Goal: Complete application form

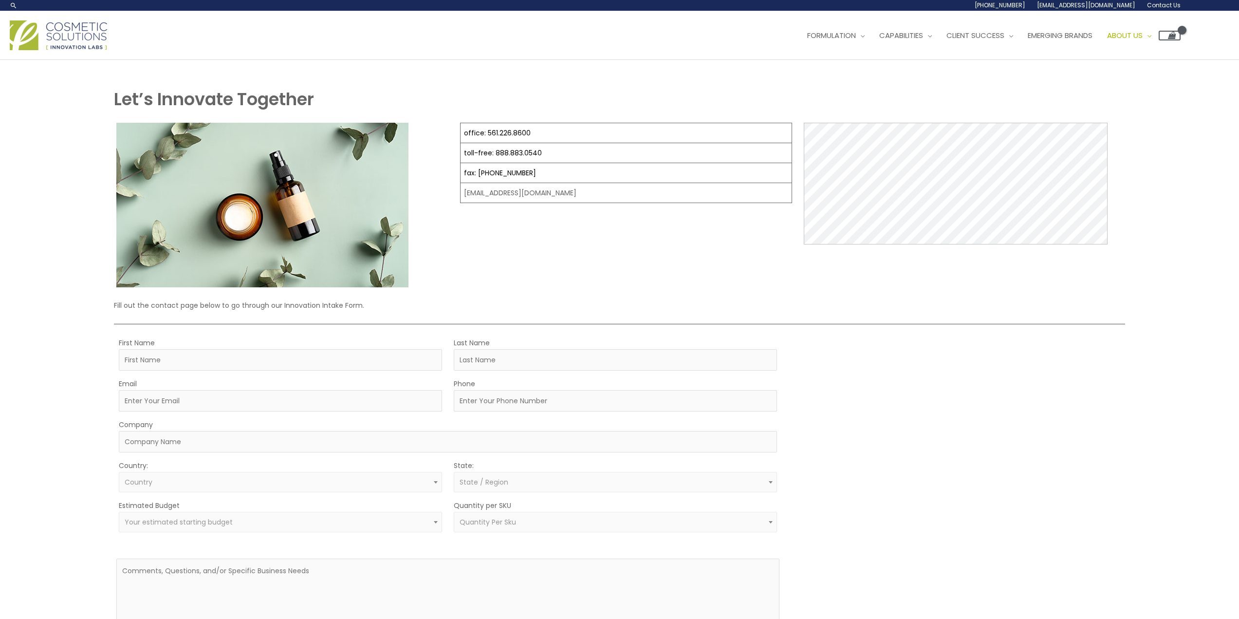
click at [546, 129] on td "office: 561.226.8600" at bounding box center [627, 133] width 332 height 20
click at [293, 350] on input "First Name" at bounding box center [280, 359] width 323 height 21
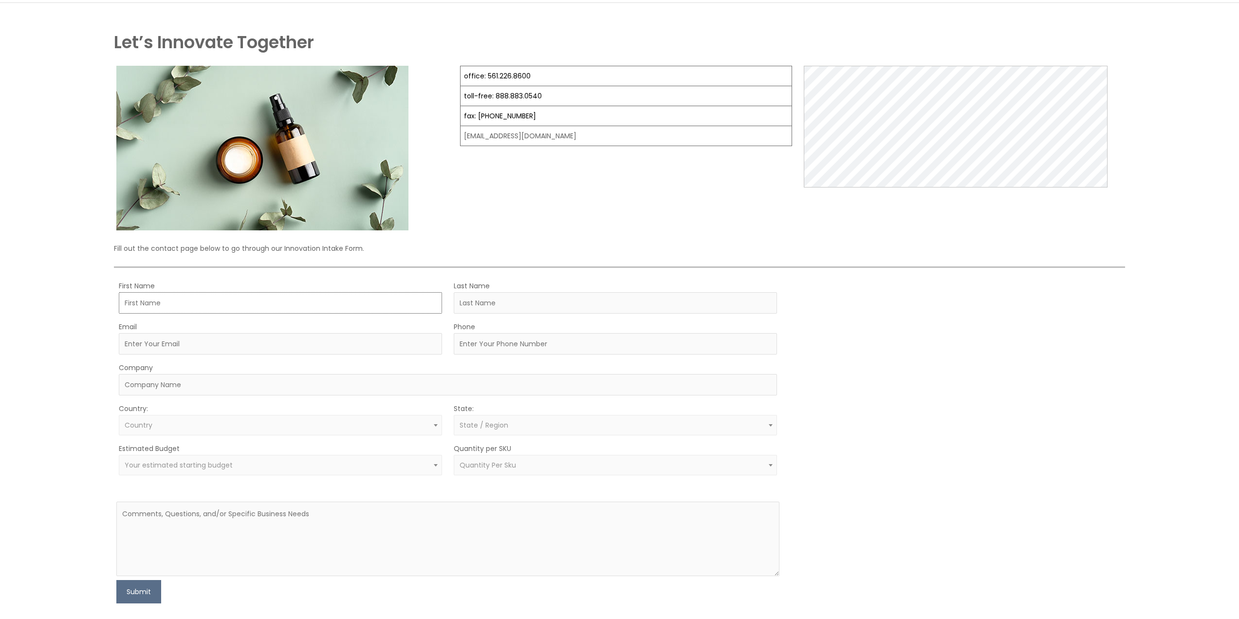
scroll to position [146, 0]
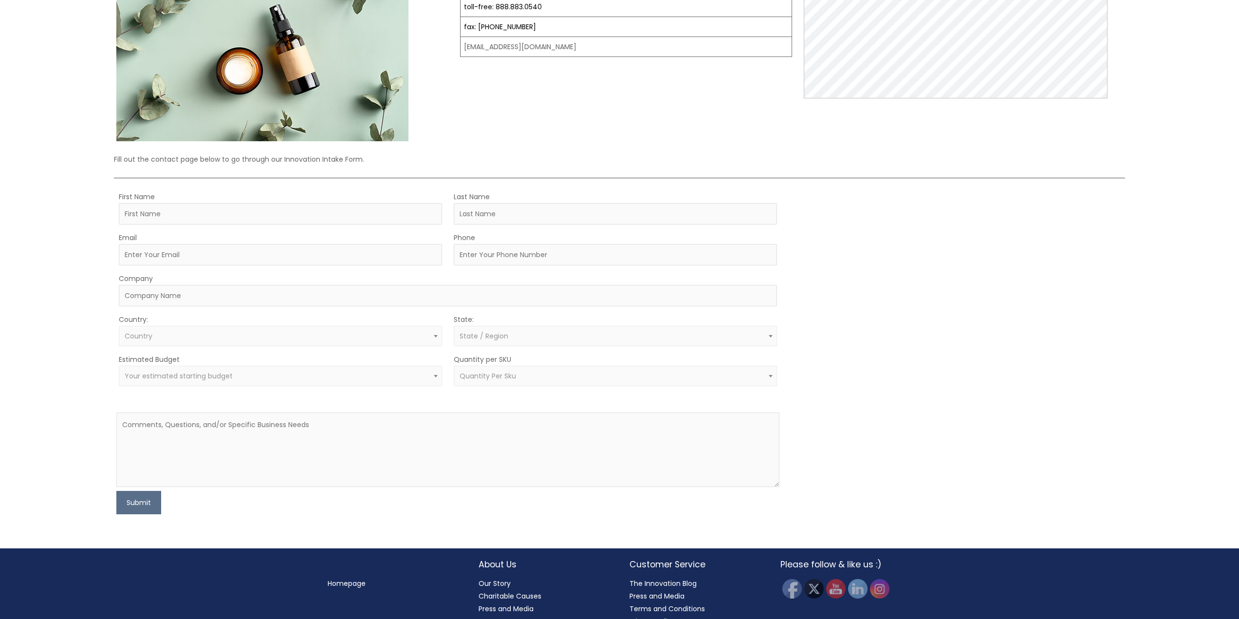
click at [264, 332] on span "Country" at bounding box center [281, 336] width 312 height 9
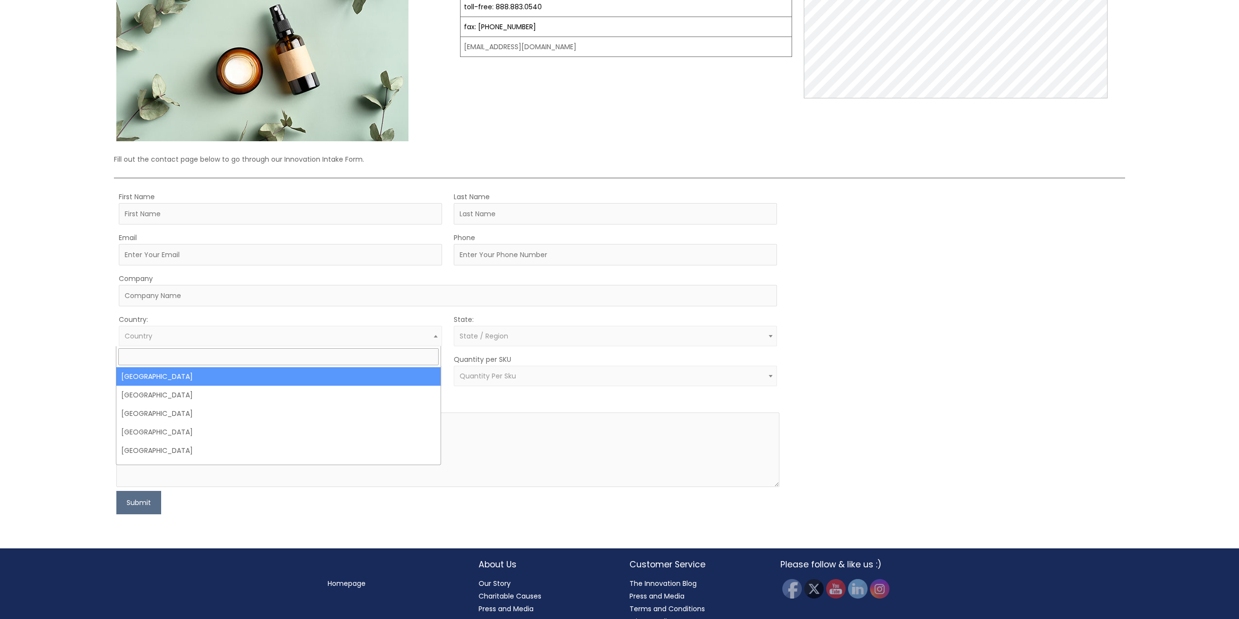
drag, startPoint x: 234, startPoint y: 372, endPoint x: 231, endPoint y: 362, distance: 10.5
select select "United States"
select select
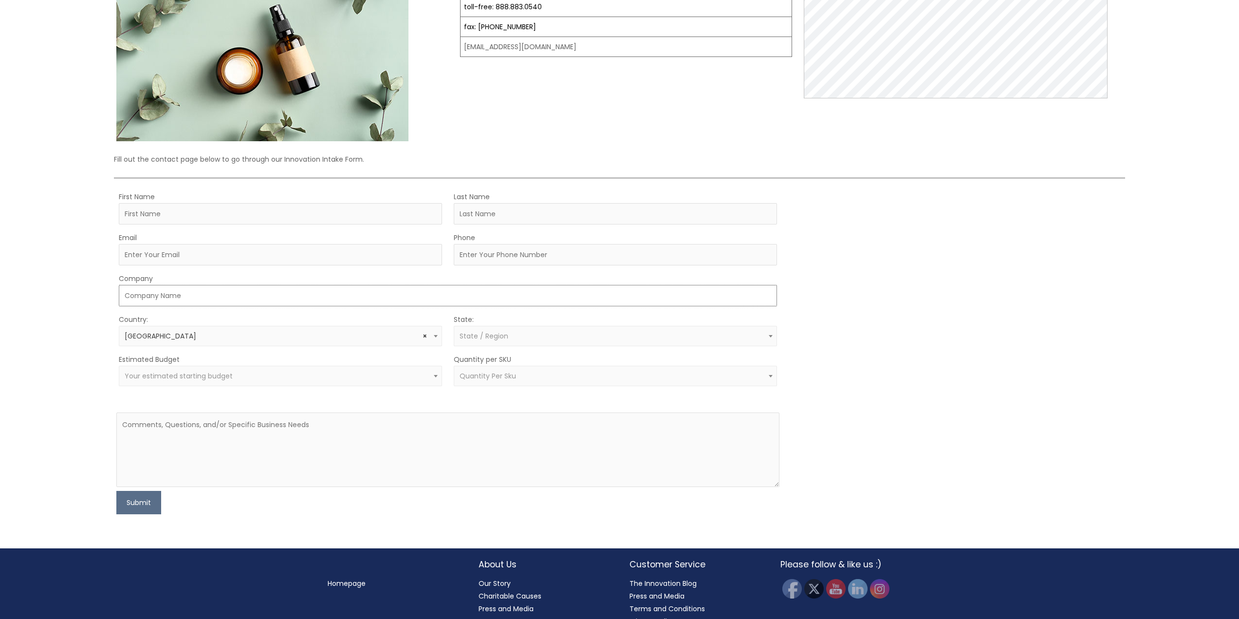
click at [222, 299] on input "Company" at bounding box center [448, 295] width 658 height 21
type input "Design Fuel Creative Studios"
click at [213, 223] on input "First Name" at bounding box center [280, 213] width 323 height 21
type input "Monica"
type input "DeAnna"
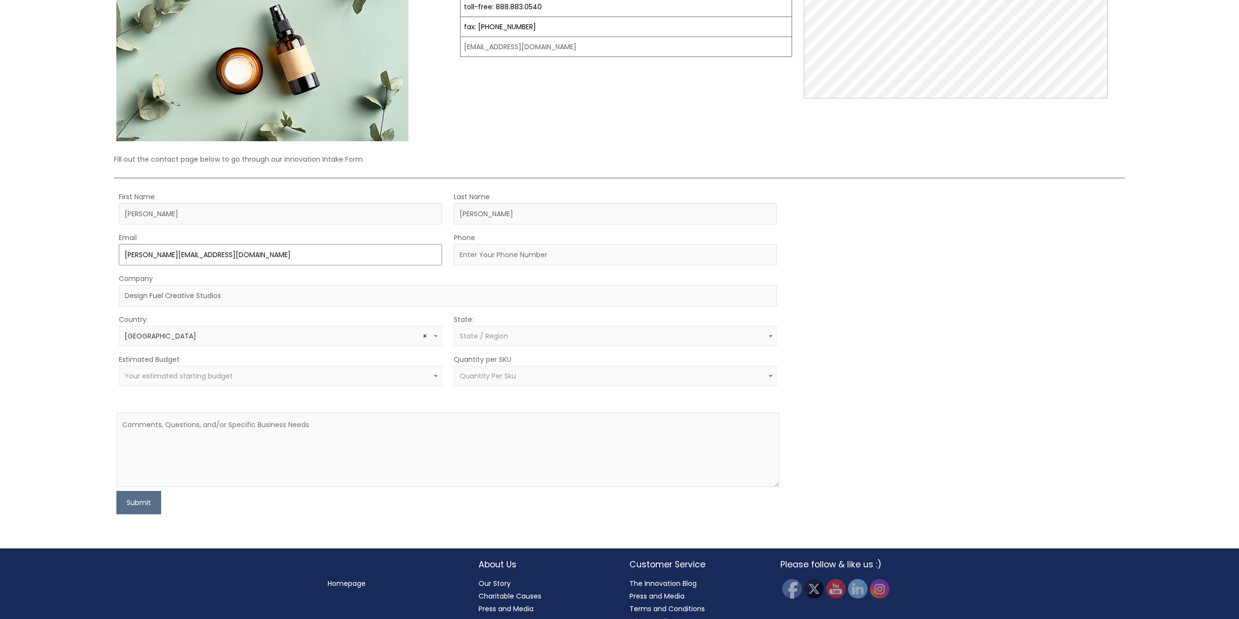
type input "monica@designfuel.com.ph"
type input "2013285475"
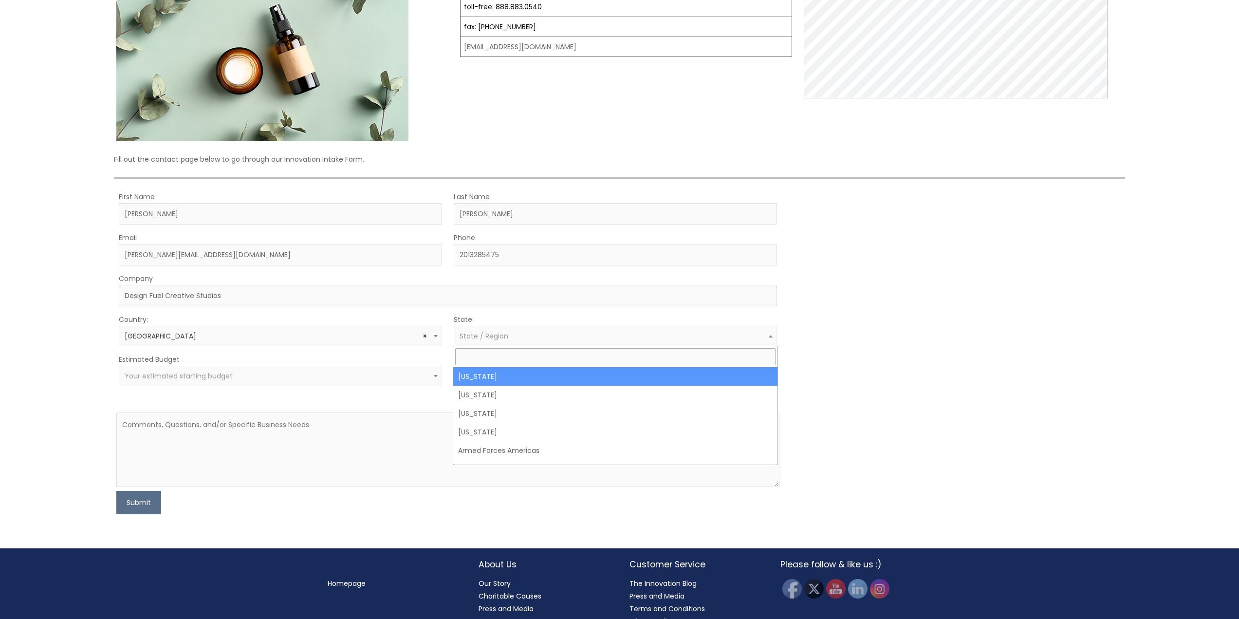
click at [520, 329] on span "State / Region" at bounding box center [615, 336] width 323 height 20
click at [527, 357] on input "search" at bounding box center [615, 356] width 320 height 17
click at [986, 372] on div "MOQ TRIGGER STEP 2 TRIGGER" at bounding box center [957, 352] width 332 height 324
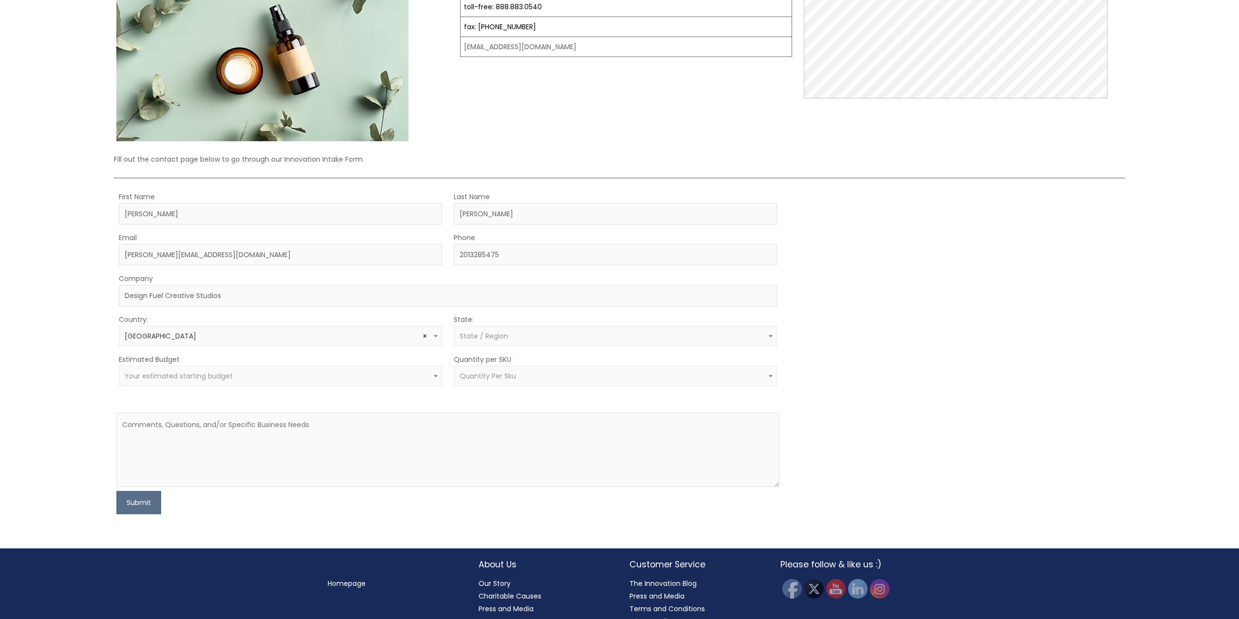
click at [187, 378] on span "Your estimated starting budget" at bounding box center [179, 376] width 108 height 10
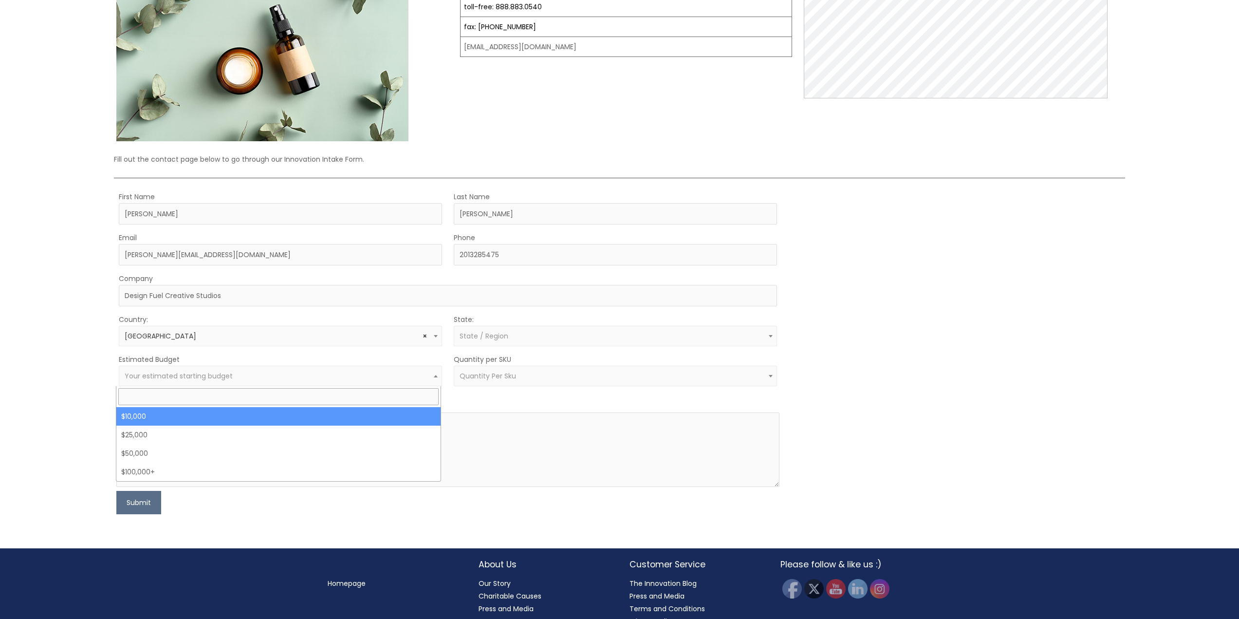
click at [187, 378] on span "Your estimated starting budget" at bounding box center [179, 376] width 108 height 10
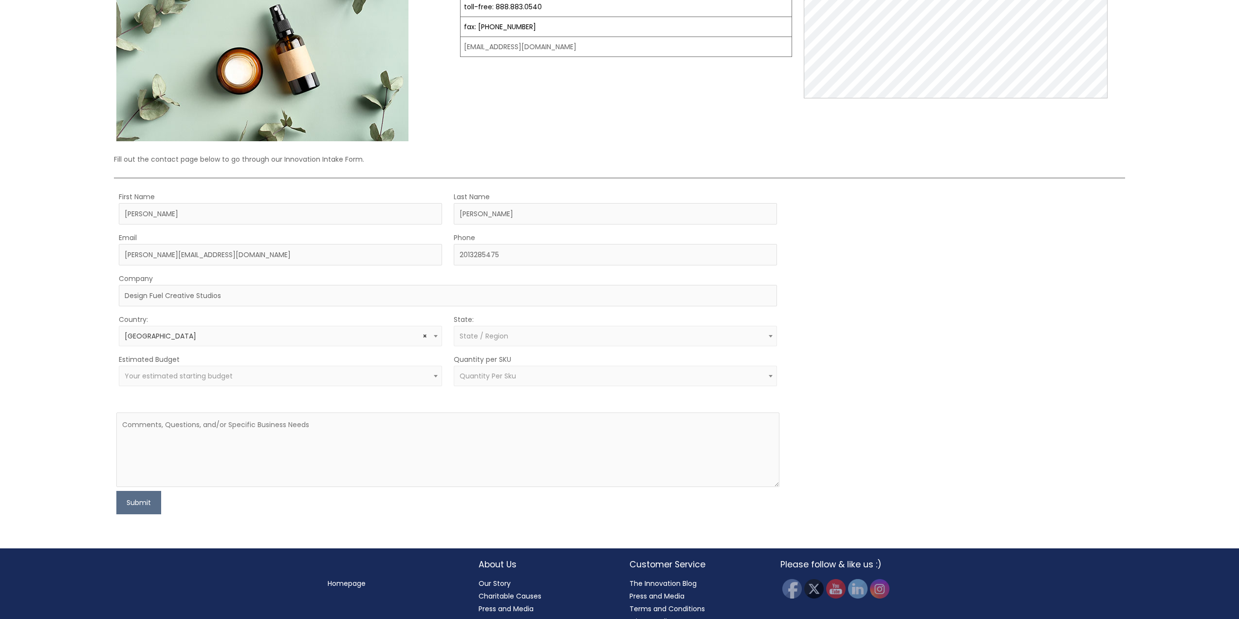
click at [557, 373] on span "Quantity Per Sku" at bounding box center [616, 376] width 312 height 9
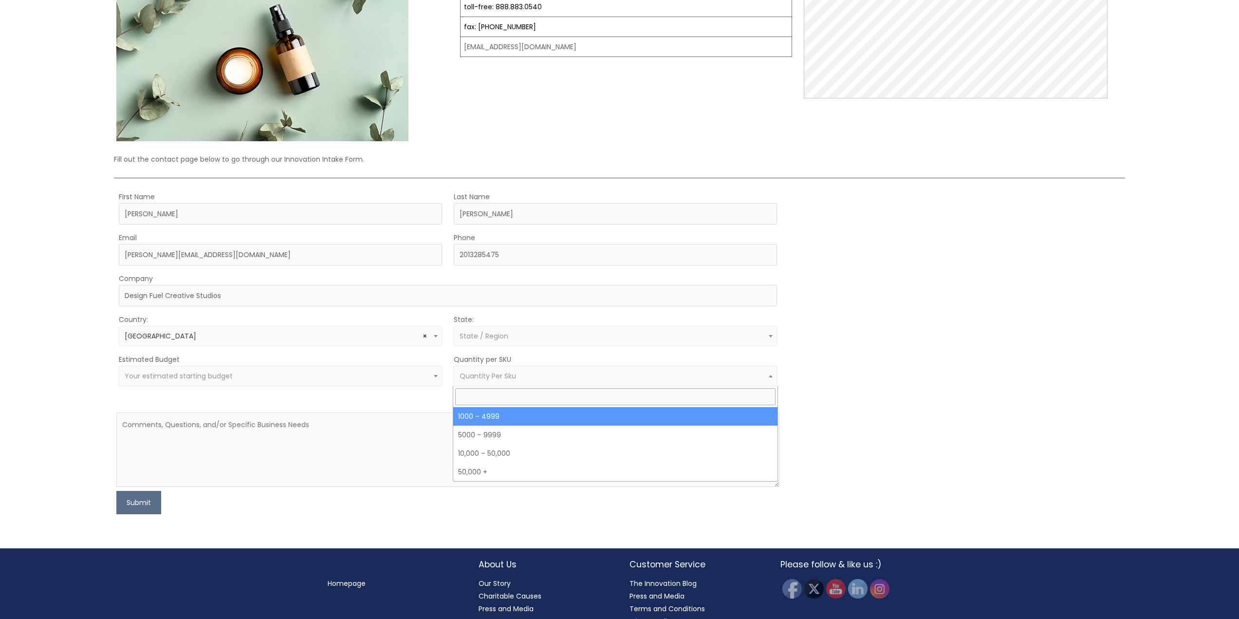
click at [557, 373] on span "Quantity Per Sku" at bounding box center [616, 376] width 312 height 9
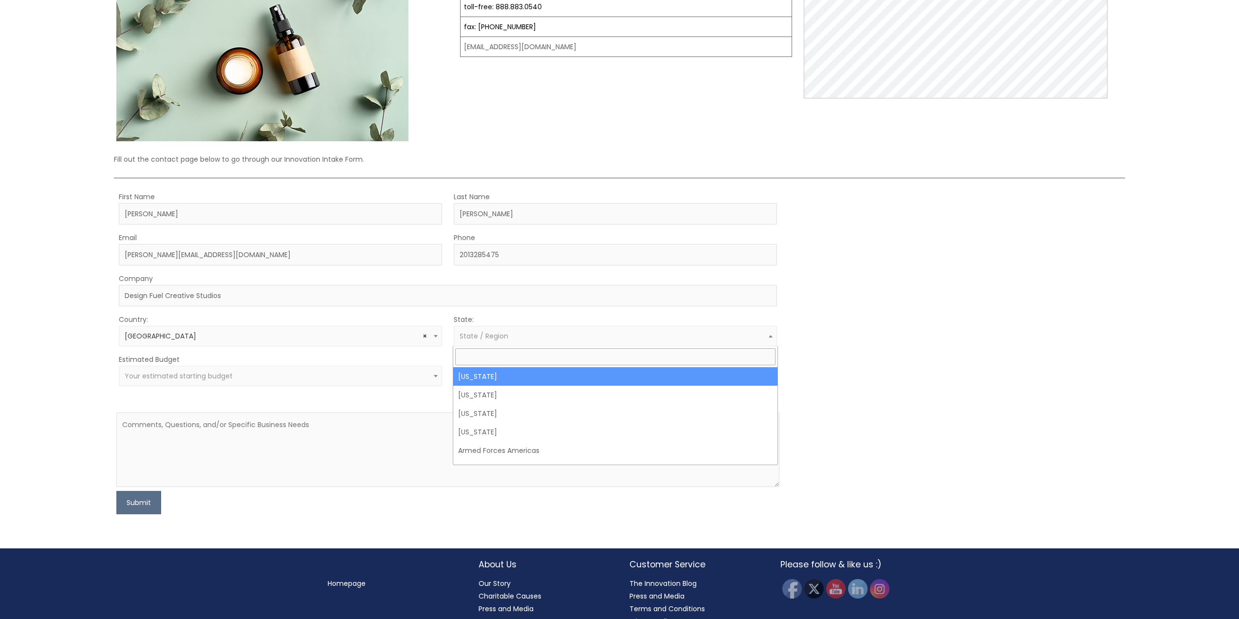
click at [568, 343] on span "State / Region" at bounding box center [615, 336] width 323 height 20
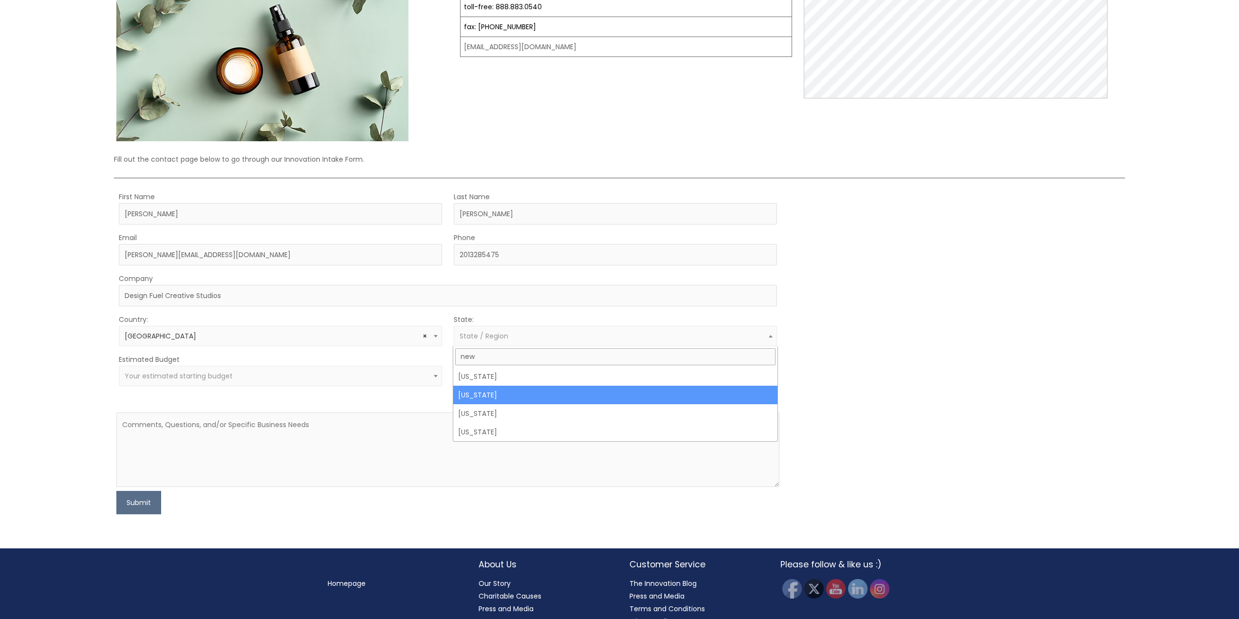
type input "new"
drag, startPoint x: 549, startPoint y: 391, endPoint x: 498, endPoint y: 402, distance: 52.2
select select "New Jersey"
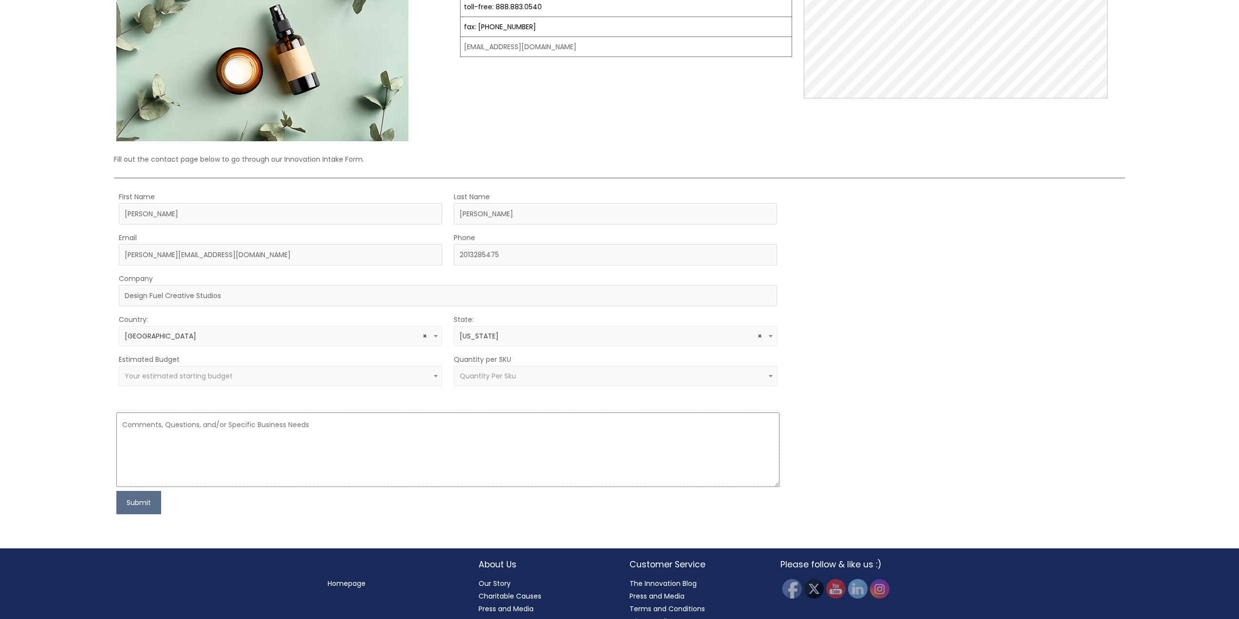
click at [344, 445] on textarea at bounding box center [447, 449] width 663 height 75
click at [336, 416] on textarea "To enrich screen reader interactions, please activate Accessibility in Grammarl…" at bounding box center [447, 449] width 663 height 75
click at [309, 441] on textarea "To enrich screen reader interactions, please activate Accessibility in Grammarl…" at bounding box center [447, 449] width 663 height 75
paste textarea "Subject: Branding & Packaging Design Partnership Hi team at [Company Name], My …"
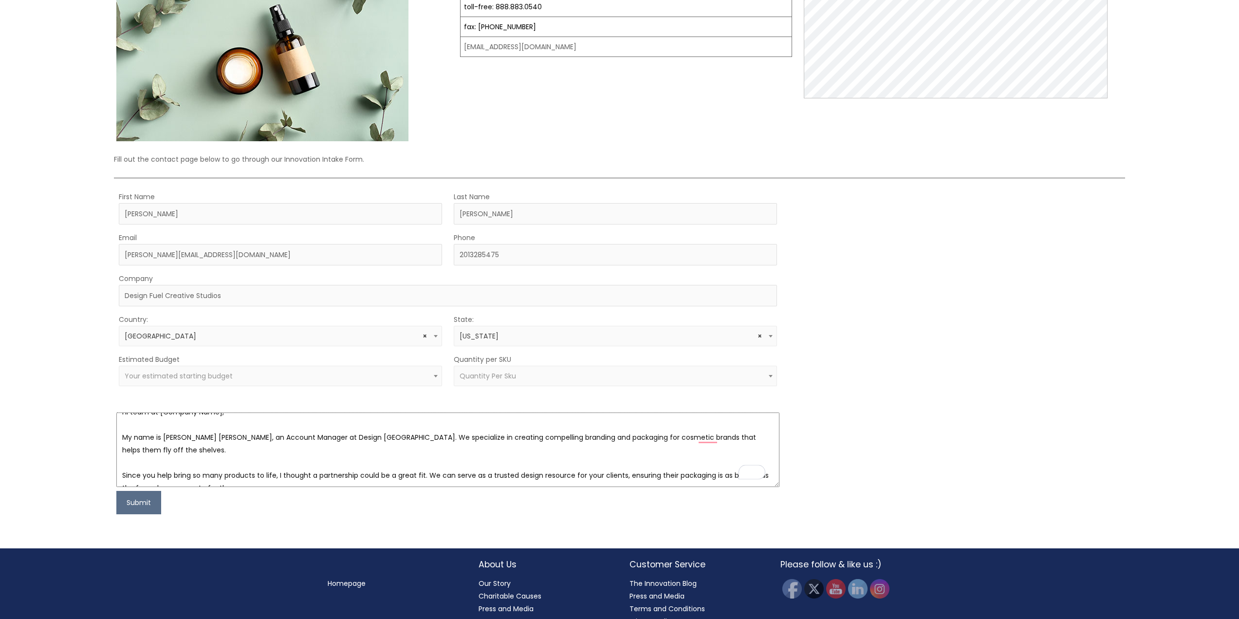
scroll to position [0, 0]
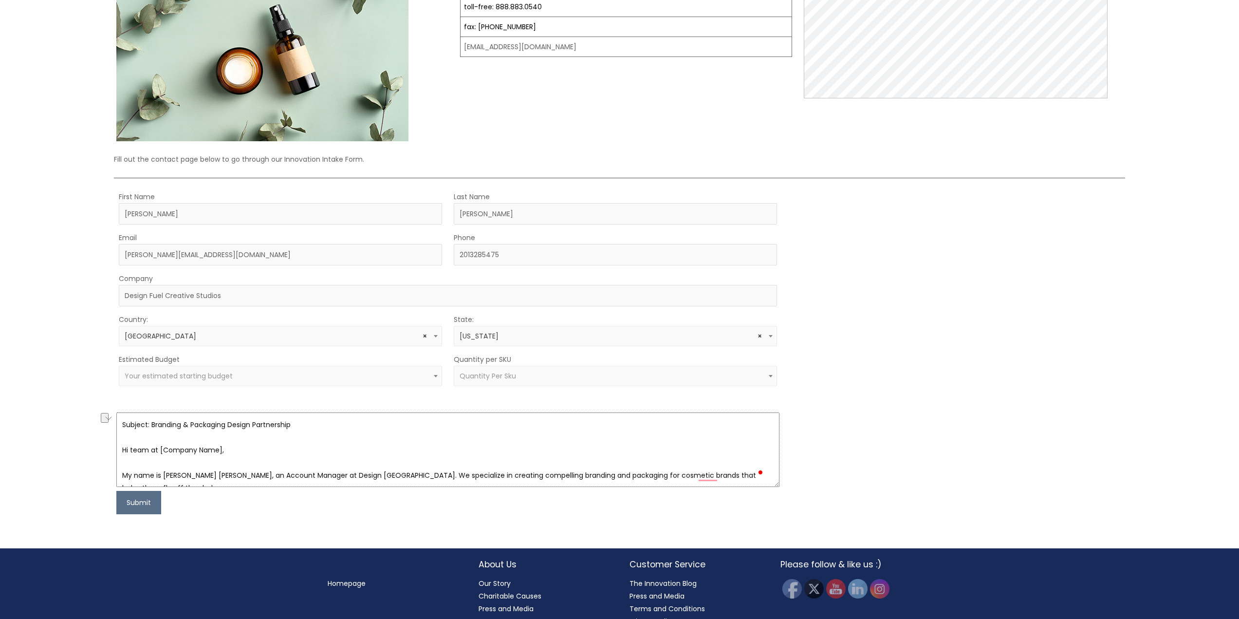
drag, startPoint x: 217, startPoint y: 448, endPoint x: 156, endPoint y: 448, distance: 60.9
click at [156, 448] on textarea "Subject: Branding & Packaging Design Partnership Hi team at [Company Name], My …" at bounding box center [447, 449] width 663 height 75
click at [542, 441] on textarea "Subject: Branding & Packaging Design Partnership Hi team at Natural Skincare, M…" at bounding box center [447, 449] width 663 height 75
type textarea "Subject: Branding & Packaging Design Partnership Hi team at Natural Skincare, M…"
click at [149, 508] on button "Submit" at bounding box center [138, 502] width 45 height 23
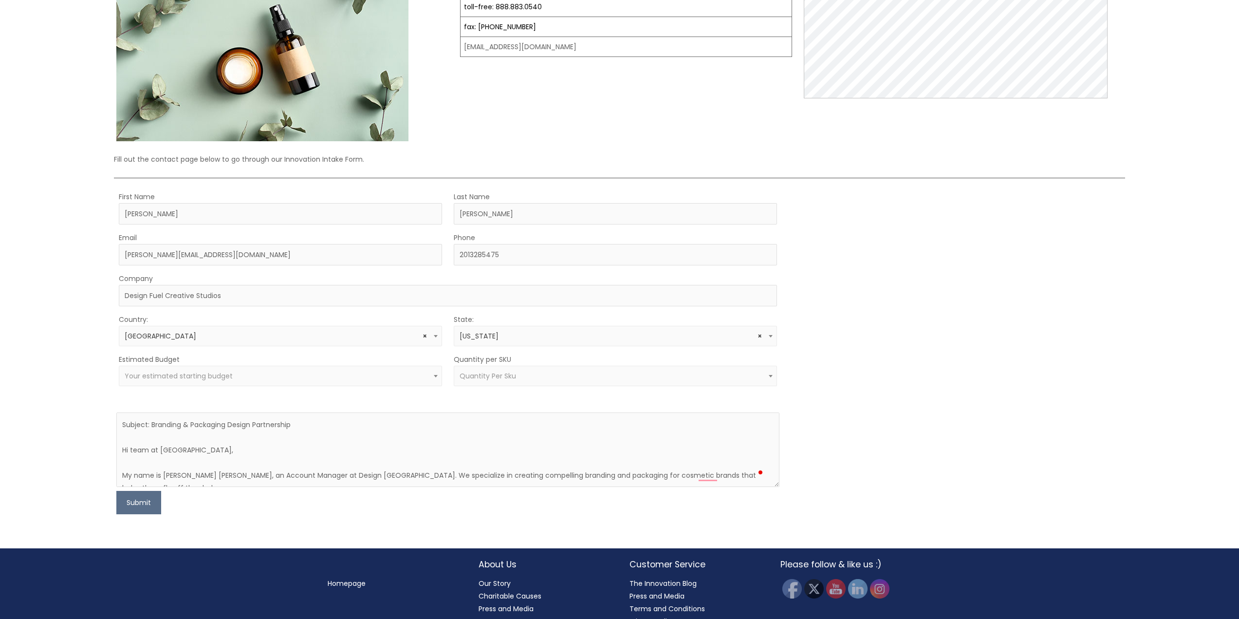
click at [217, 356] on div "Estimated Budget $10,000 $25,000 $50,000 $100,000+ Your estimated starting budg…" at bounding box center [280, 369] width 323 height 33
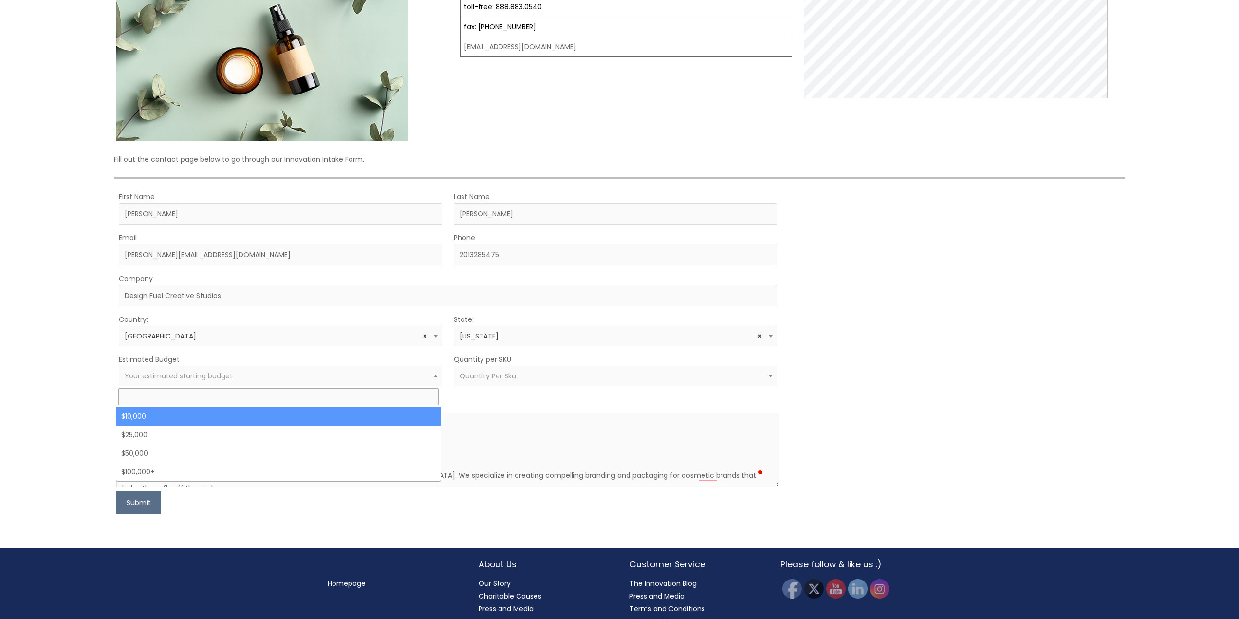
click at [196, 379] on span "Your estimated starting budget" at bounding box center [179, 376] width 108 height 10
select select "10000"
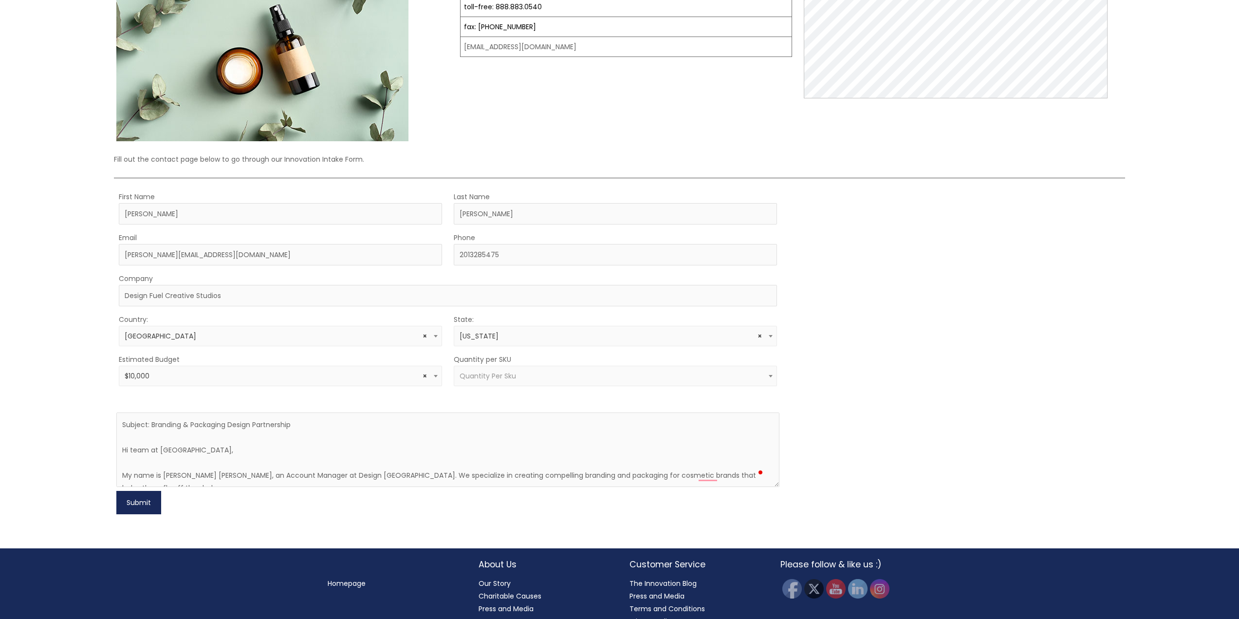
click at [136, 509] on button "Submit" at bounding box center [138, 502] width 45 height 23
click at [618, 384] on span "Quantity Per Sku" at bounding box center [615, 376] width 323 height 20
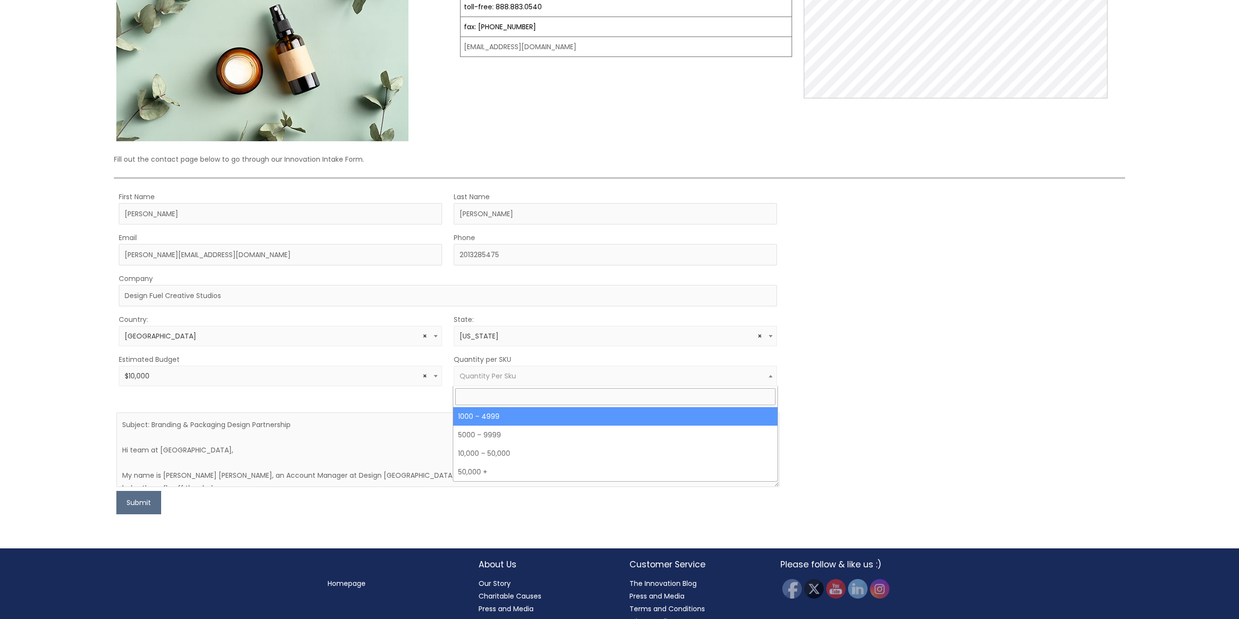
select select "10"
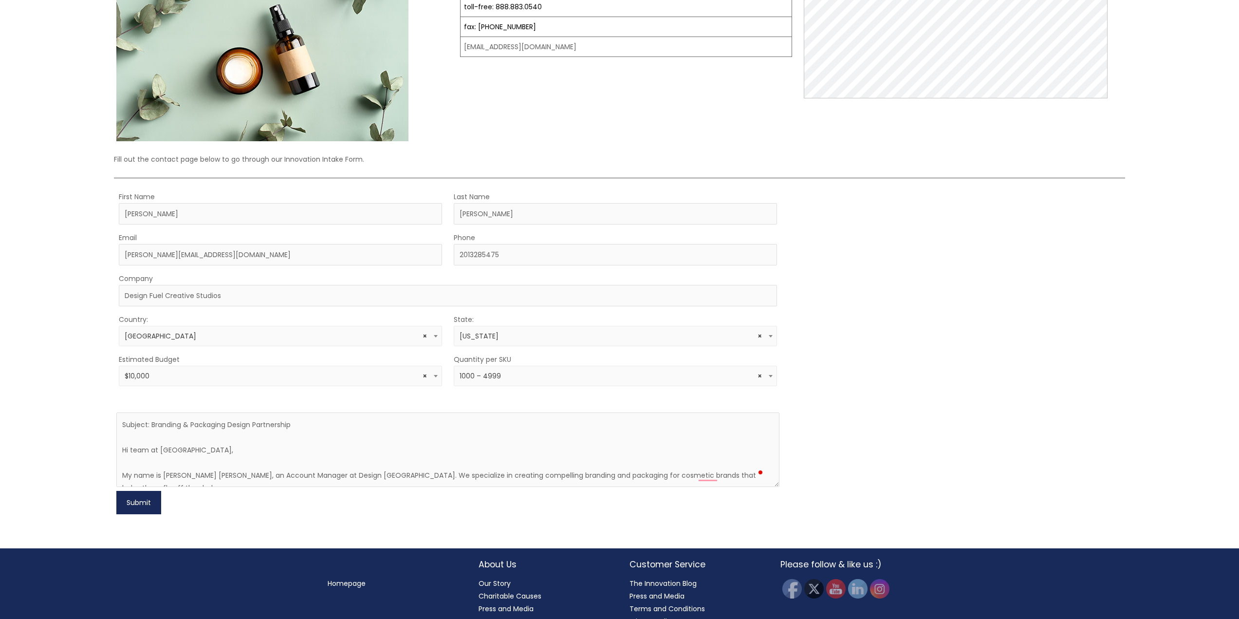
click at [150, 503] on button "Submit" at bounding box center [138, 502] width 45 height 23
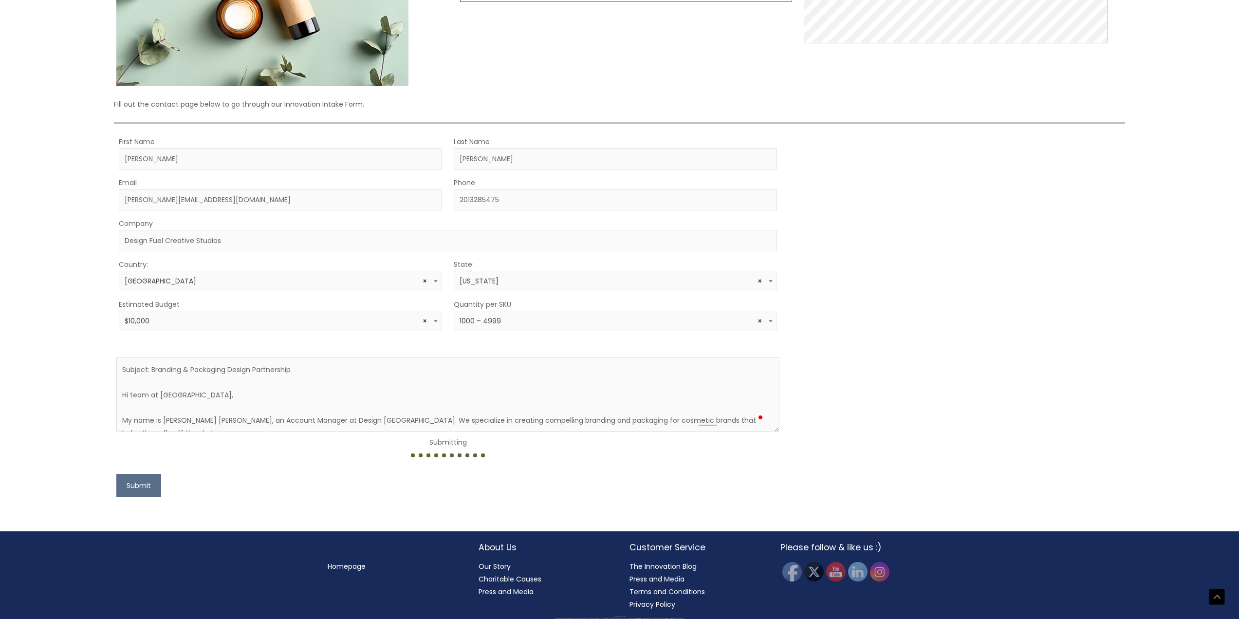
scroll to position [203, 0]
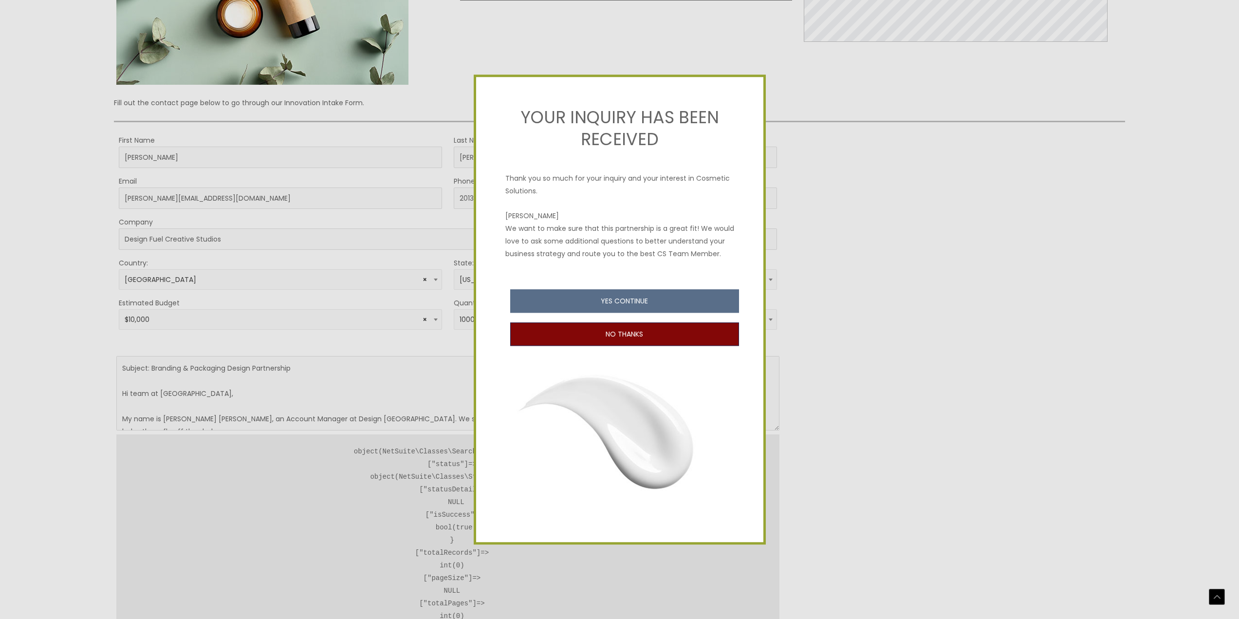
click at [647, 334] on button "NO THANKS" at bounding box center [624, 333] width 229 height 23
